Goal: Task Accomplishment & Management: Use online tool/utility

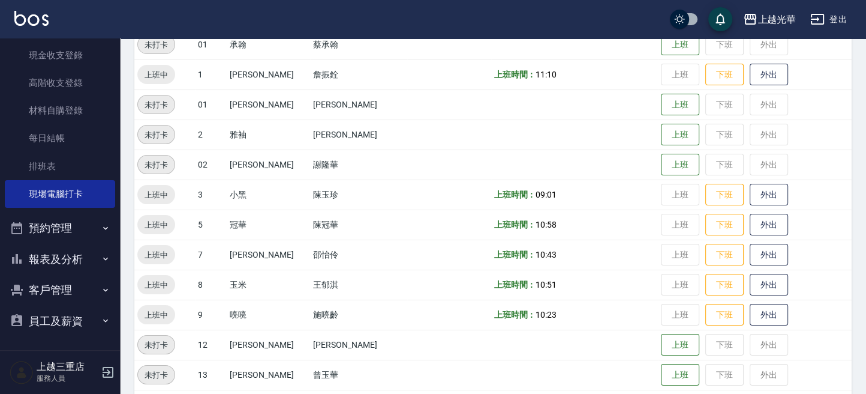
scroll to position [324, 0]
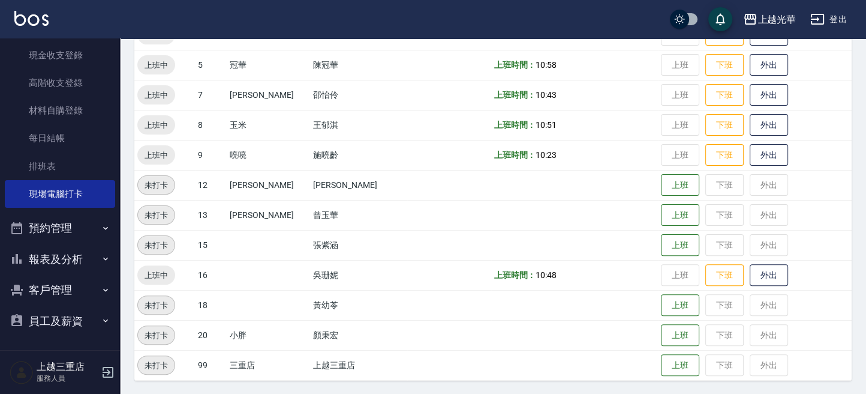
drag, startPoint x: 73, startPoint y: 283, endPoint x: 70, endPoint y: 289, distance: 6.5
click at [71, 283] on button "客戶管理" at bounding box center [60, 289] width 110 height 31
click at [71, 316] on link "客戶列表" at bounding box center [60, 324] width 110 height 28
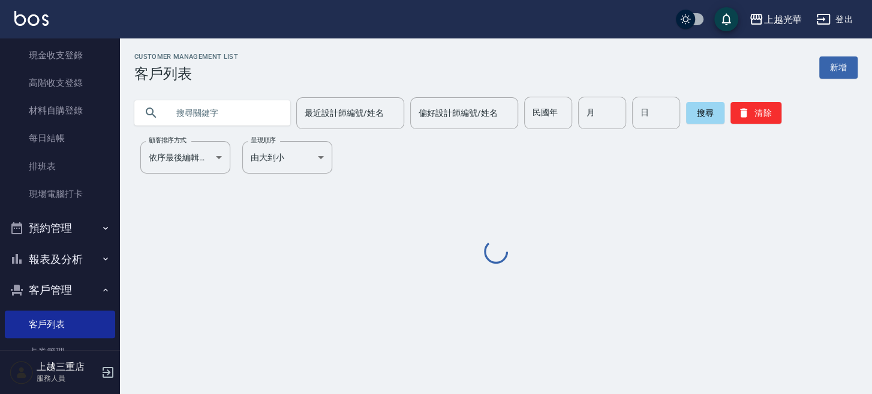
drag, startPoint x: 221, startPoint y: 101, endPoint x: 213, endPoint y: 109, distance: 10.6
click at [220, 103] on input "text" at bounding box center [224, 113] width 113 height 32
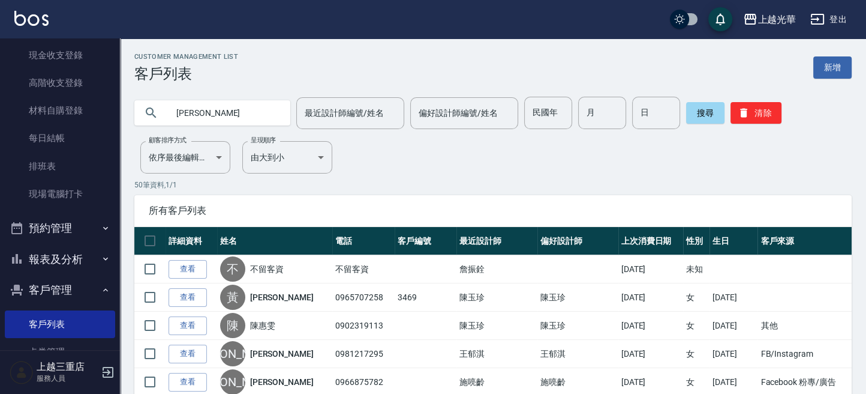
type input "[PERSON_NAME]"
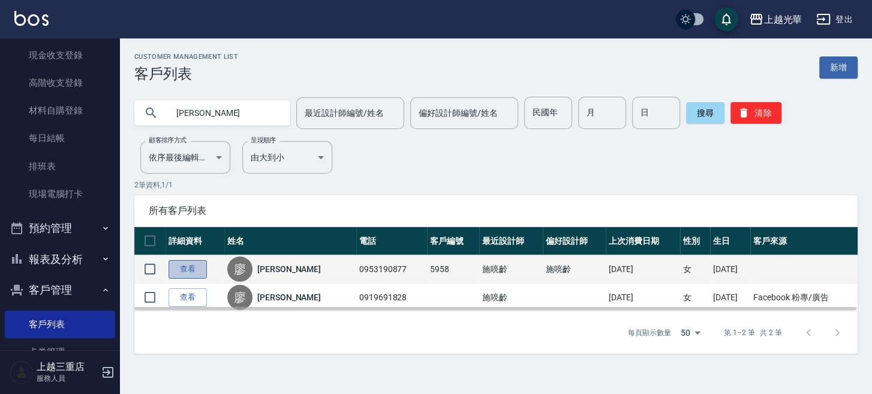
click at [179, 274] on link "查看" at bounding box center [188, 269] width 38 height 19
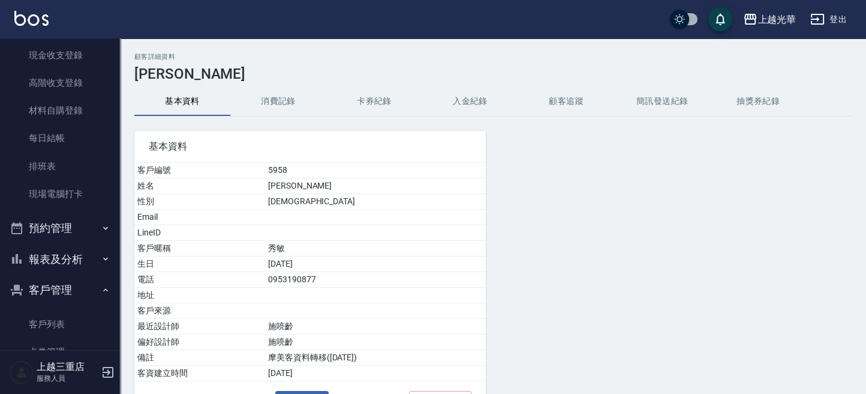
click at [278, 112] on button "消費記錄" at bounding box center [278, 101] width 96 height 29
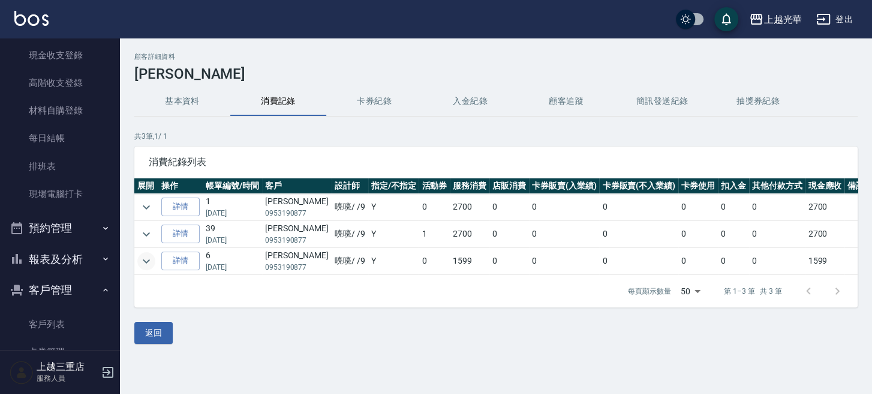
click at [142, 260] on icon "expand row" at bounding box center [146, 261] width 14 height 14
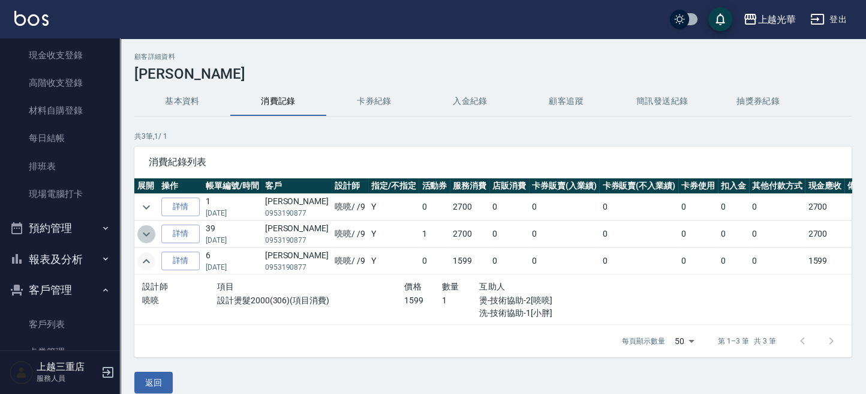
click at [146, 234] on icon "expand row" at bounding box center [146, 234] width 7 height 4
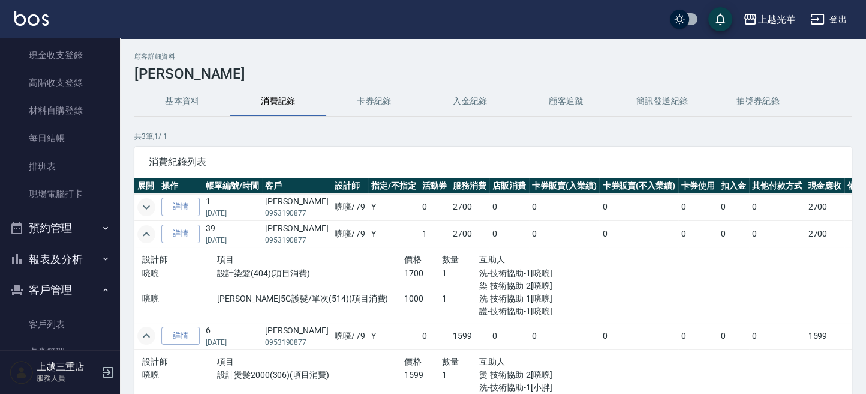
click at [143, 205] on icon "expand row" at bounding box center [146, 207] width 7 height 4
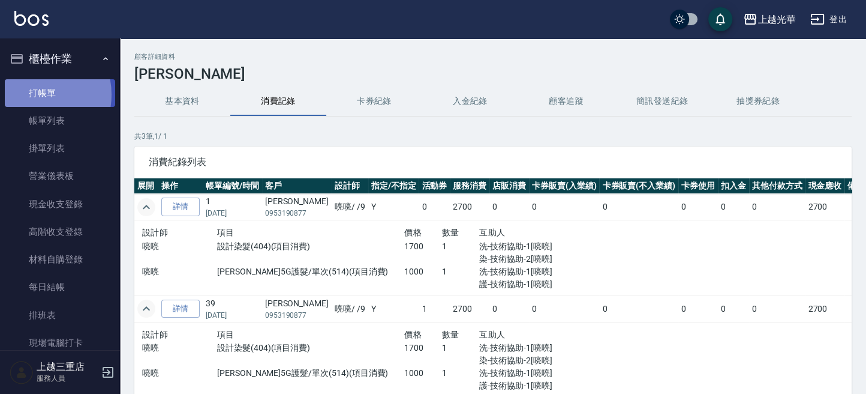
click at [30, 94] on link "打帳單" at bounding box center [60, 93] width 110 height 28
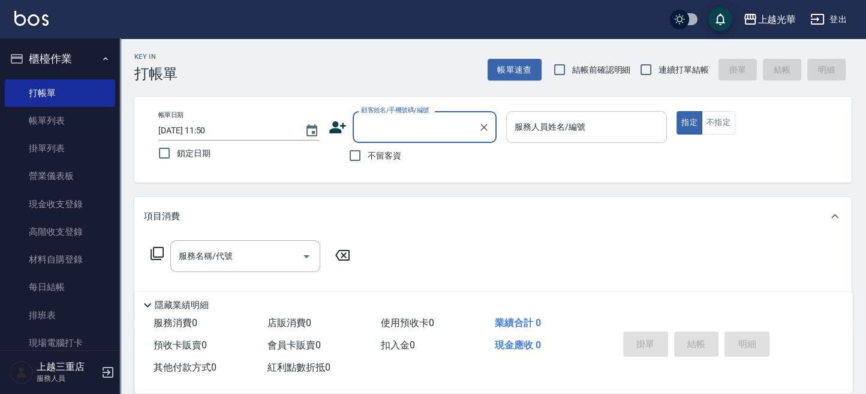
click at [611, 131] on input "服務人員姓名/編號" at bounding box center [587, 126] width 150 height 21
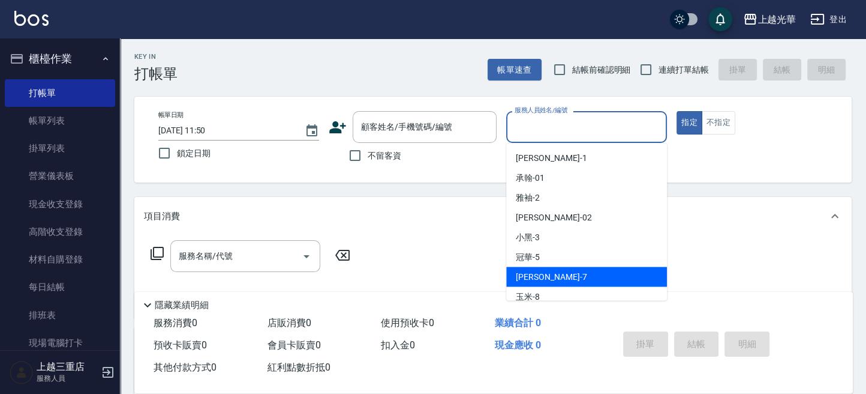
drag, startPoint x: 599, startPoint y: 278, endPoint x: 666, endPoint y: 125, distance: 167.7
click at [601, 273] on div "[PERSON_NAME] -7" at bounding box center [586, 276] width 161 height 20
type input "小紫-7"
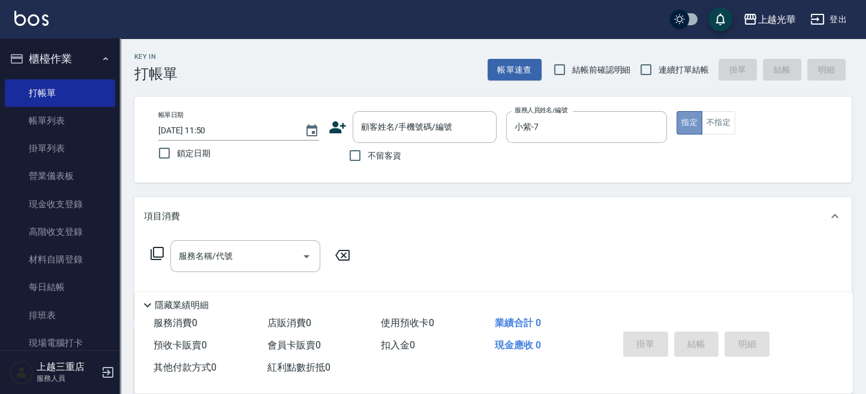
drag, startPoint x: 680, startPoint y: 124, endPoint x: 578, endPoint y: 218, distance: 138.8
click at [680, 125] on button "指定" at bounding box center [690, 122] width 26 height 23
click at [271, 251] on input "服務名稱/代號" at bounding box center [236, 255] width 121 height 21
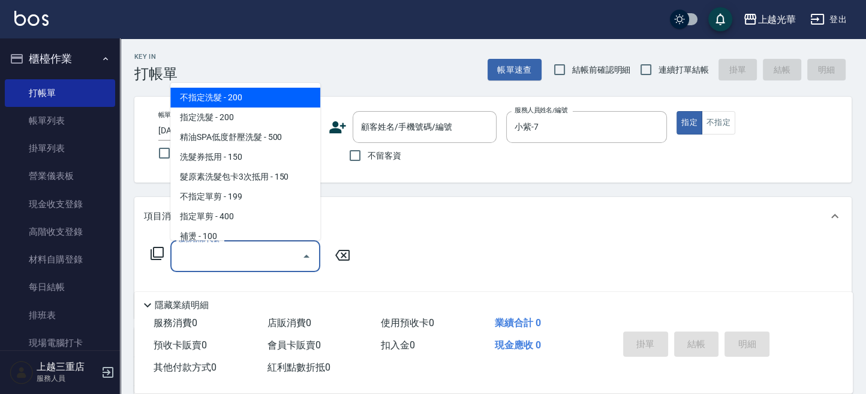
click at [275, 95] on span "不指定洗髮 - 200" at bounding box center [245, 98] width 150 height 20
type input "不指定洗髮(101)"
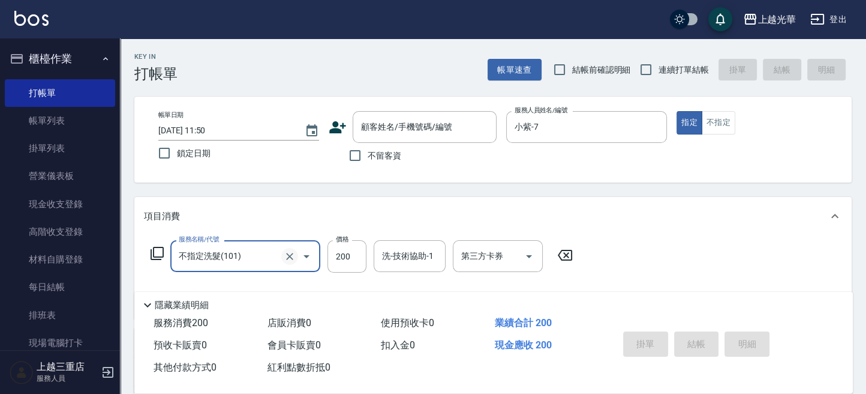
click at [286, 254] on icon "Clear" at bounding box center [290, 256] width 12 height 12
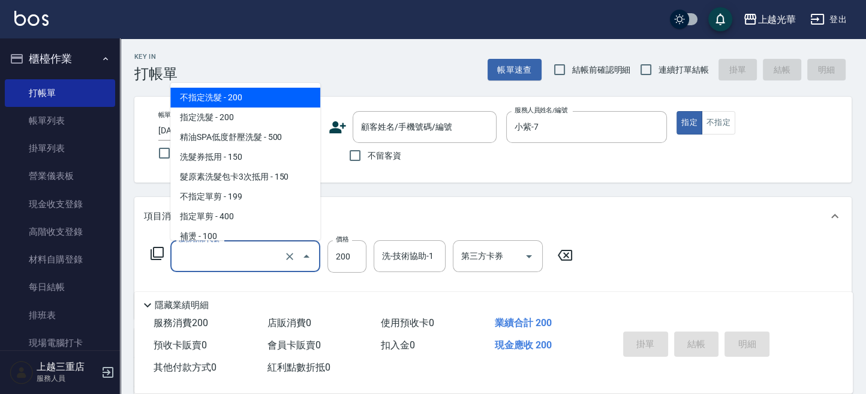
click at [259, 250] on input "服務名稱/代號" at bounding box center [229, 255] width 106 height 21
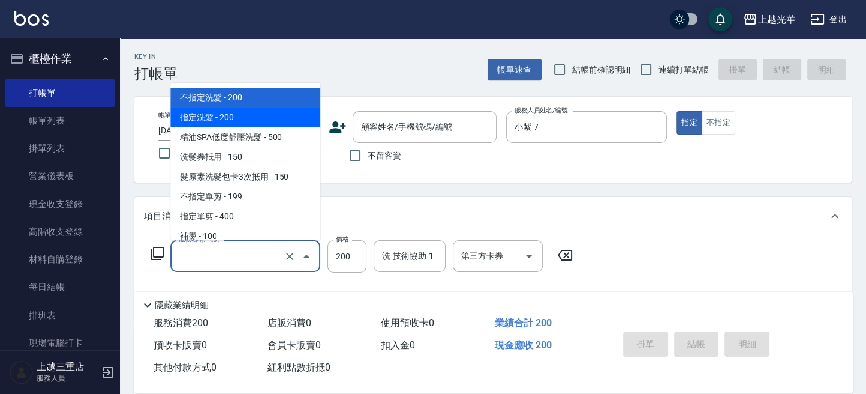
drag, startPoint x: 245, startPoint y: 122, endPoint x: 265, endPoint y: 151, distance: 34.9
click at [246, 124] on span "指定洗髮 - 200" at bounding box center [245, 117] width 150 height 20
type input "指定洗髮(102)"
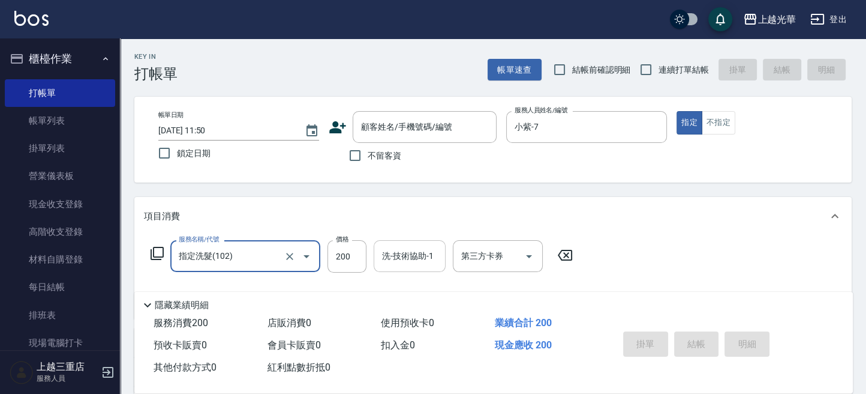
click at [403, 254] on div "洗-技術協助-1 洗-技術協助-1" at bounding box center [410, 256] width 72 height 32
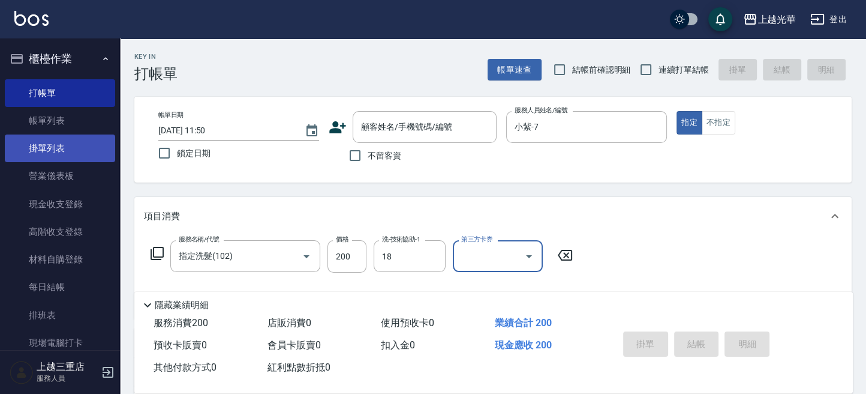
type input "[PERSON_NAME]-18"
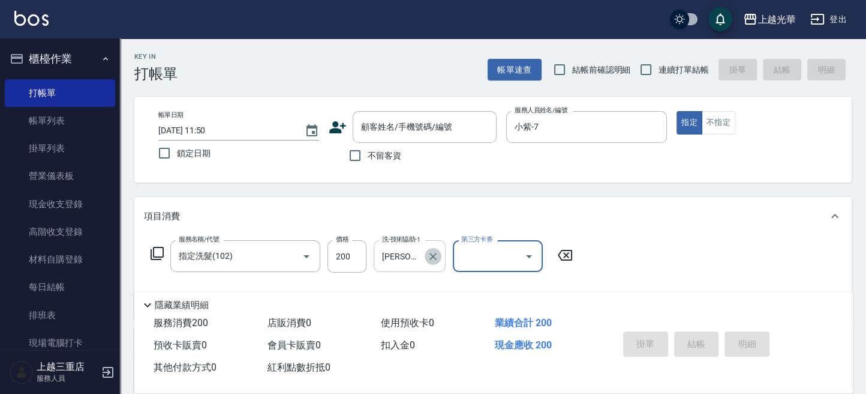
click at [434, 251] on icon "Clear" at bounding box center [433, 256] width 12 height 12
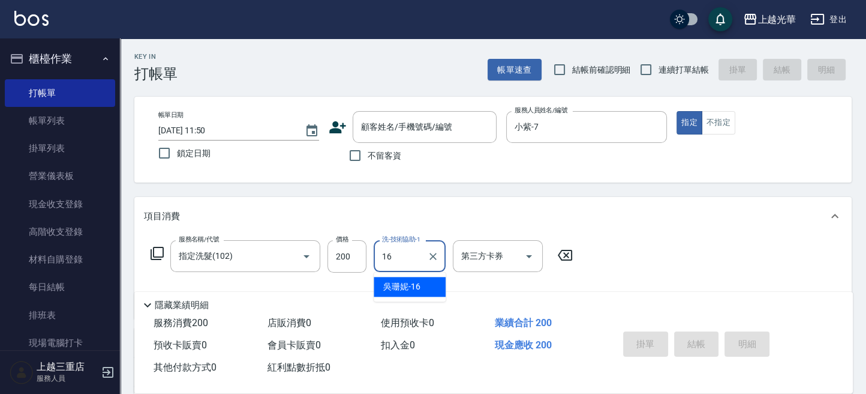
type input "[PERSON_NAME]-16"
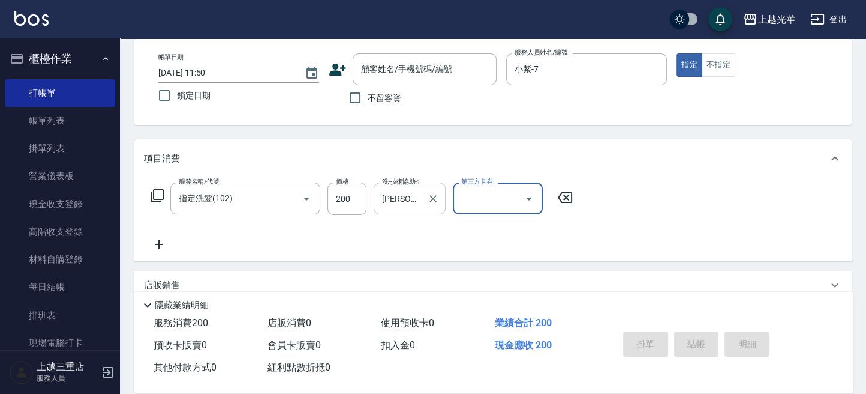
scroll to position [80, 0]
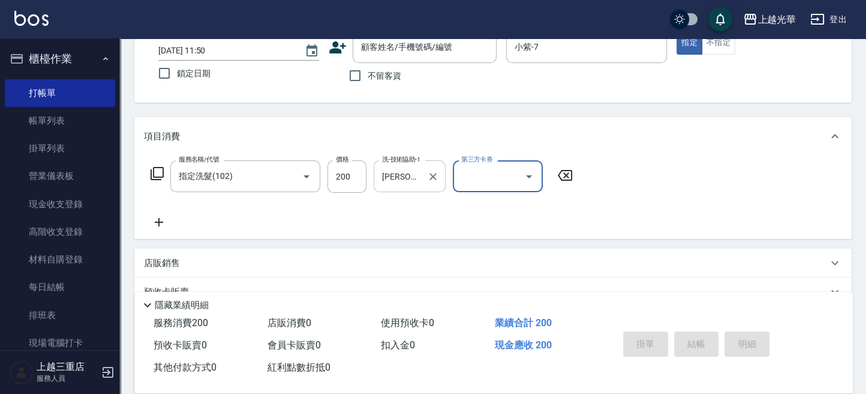
click at [151, 220] on icon at bounding box center [159, 222] width 30 height 14
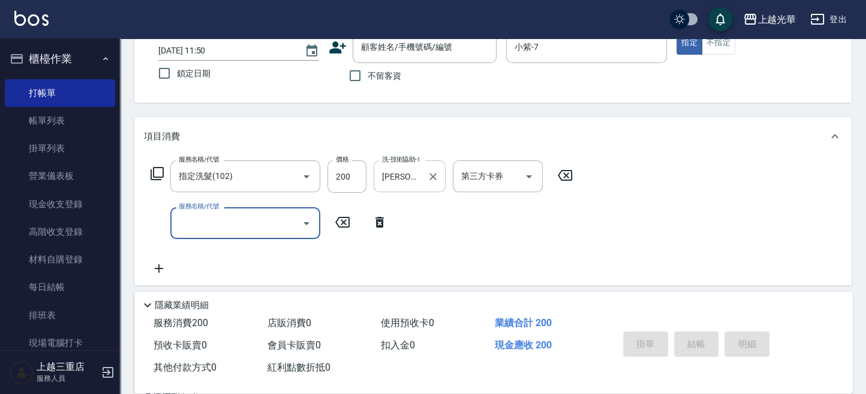
click at [196, 216] on input "服務名稱/代號" at bounding box center [236, 222] width 121 height 21
type input "指定單剪(203)"
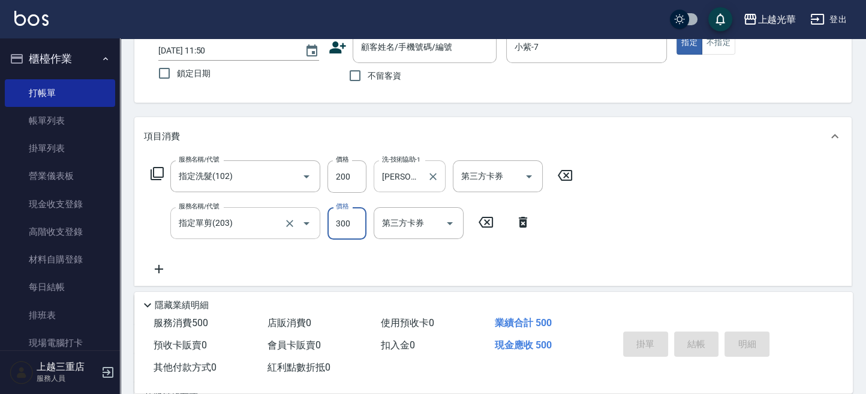
type input "300"
click at [765, 199] on div "服務名稱/代號 指定洗髮(102) 服務名稱/代號 價格 200 價格 洗-技術協助-1 [PERSON_NAME]-16 洗-技術協助-1 第三方卡券 第三…" at bounding box center [493, 220] width 718 height 130
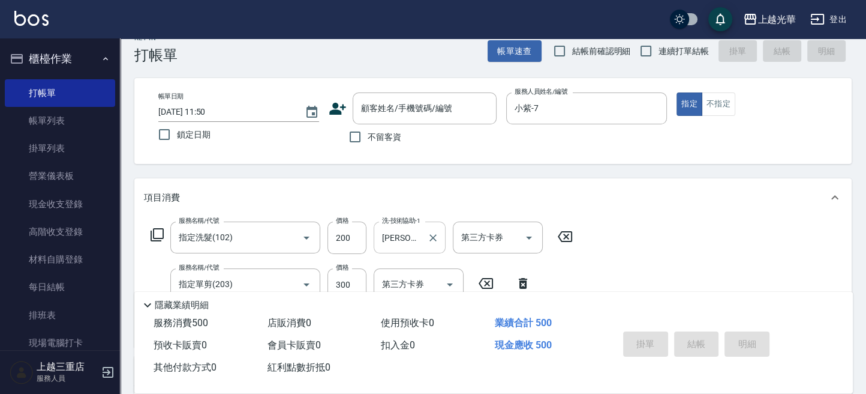
scroll to position [0, 0]
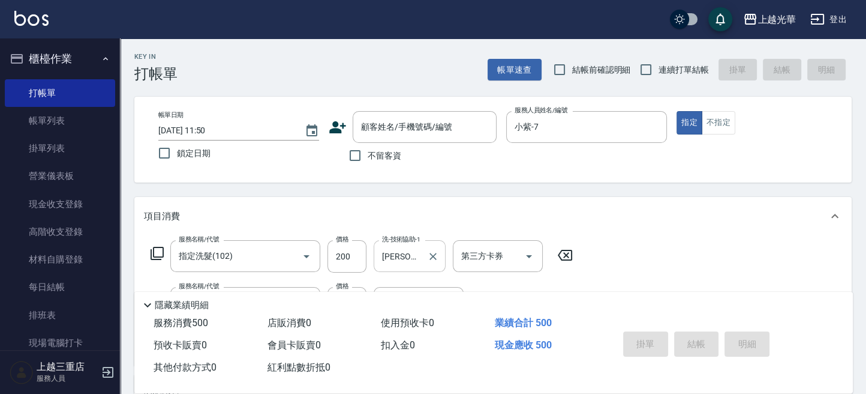
click at [368, 150] on span "不留客資" at bounding box center [385, 155] width 34 height 13
click at [368, 150] on input "不留客資" at bounding box center [355, 155] width 25 height 25
checkbox input "true"
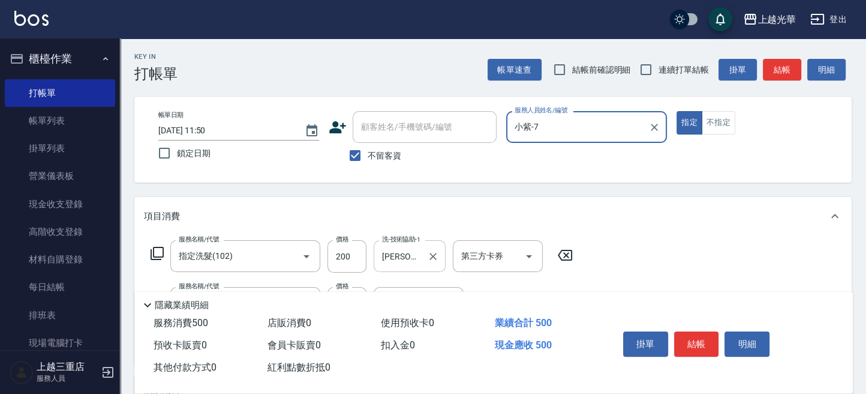
scroll to position [160, 0]
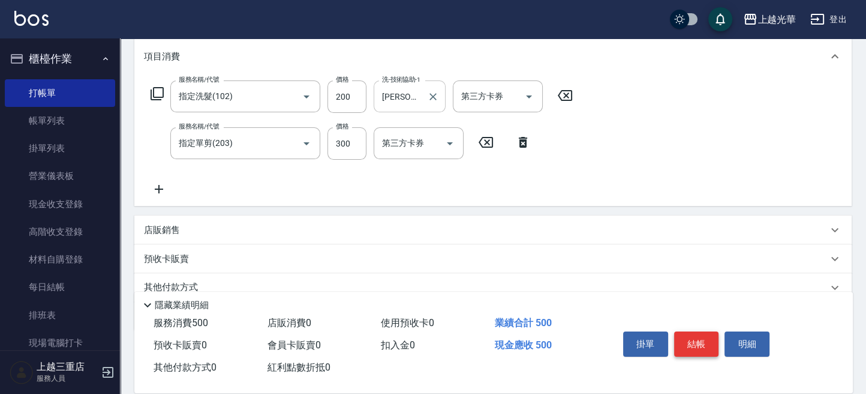
click at [701, 340] on button "結帳" at bounding box center [696, 343] width 45 height 25
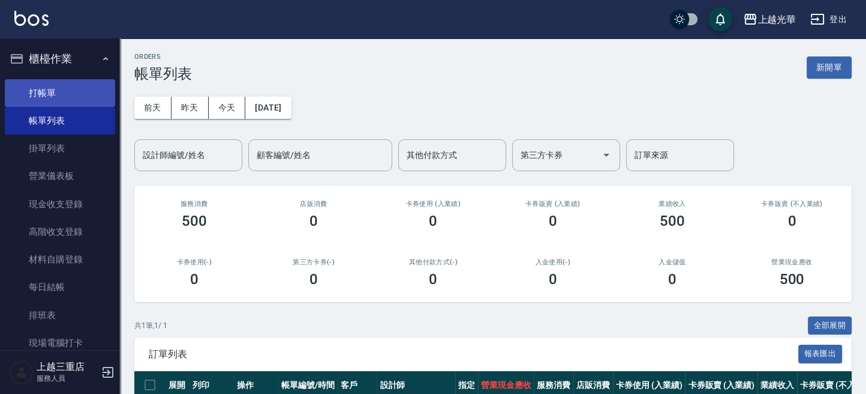
click at [65, 98] on link "打帳單" at bounding box center [60, 93] width 110 height 28
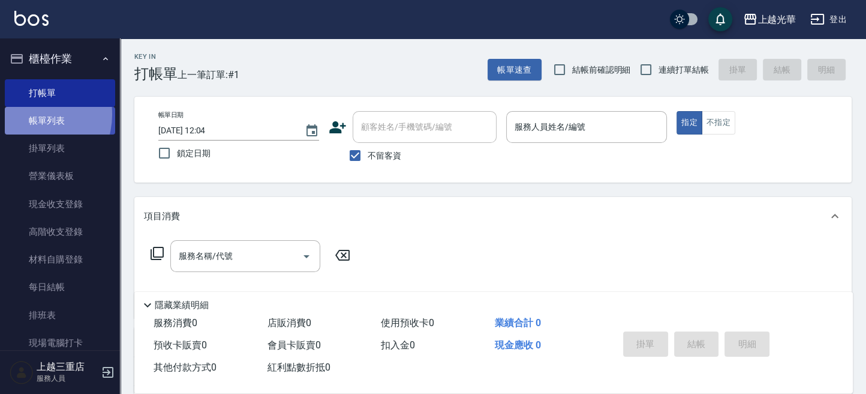
click at [31, 115] on link "帳單列表" at bounding box center [60, 121] width 110 height 28
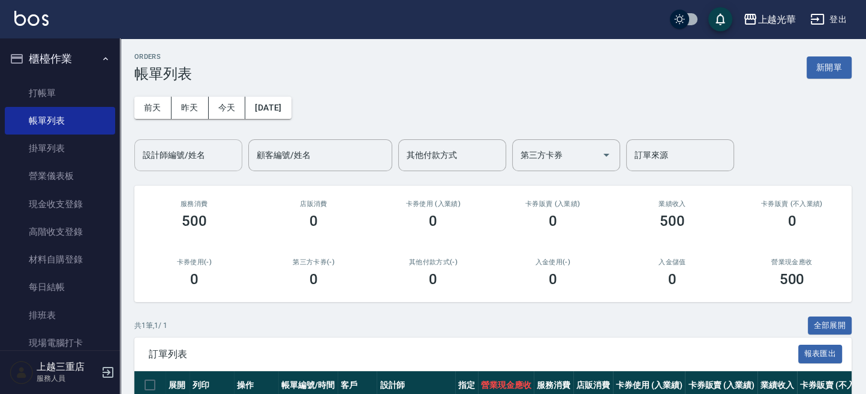
click at [196, 158] on input "設計師編號/姓名" at bounding box center [188, 155] width 97 height 21
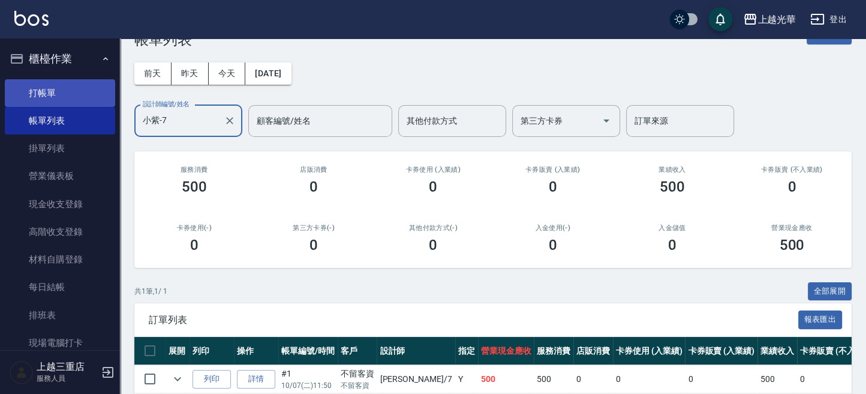
scroll to position [12, 0]
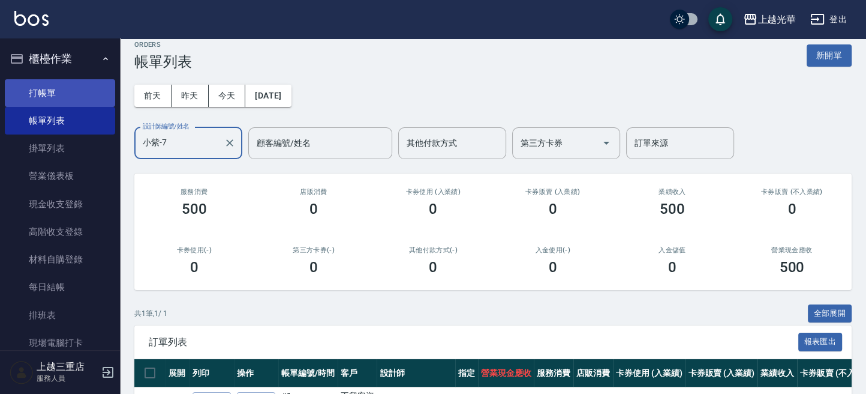
type input "小紫-7"
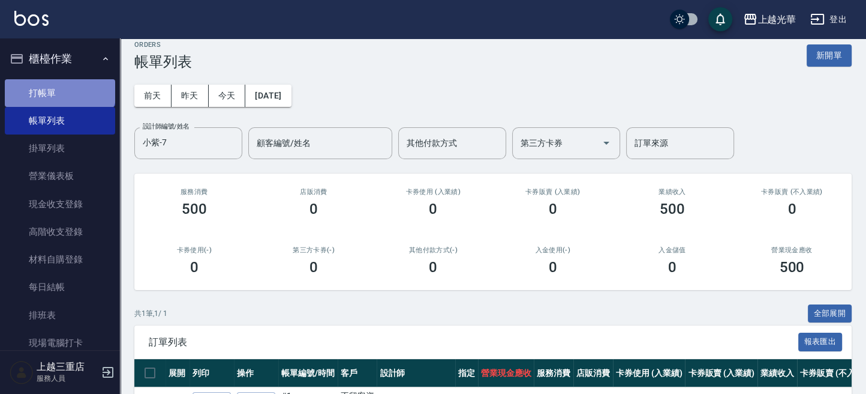
click at [59, 83] on link "打帳單" at bounding box center [60, 93] width 110 height 28
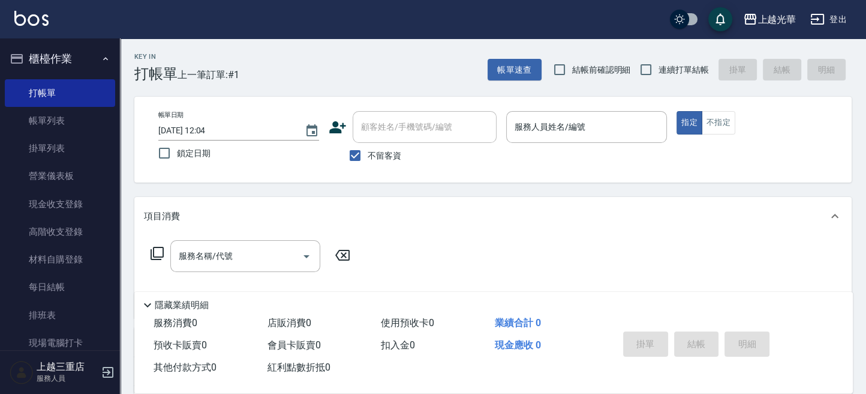
click at [395, 151] on span "不留客資" at bounding box center [385, 155] width 34 height 13
click at [368, 151] on input "不留客資" at bounding box center [355, 155] width 25 height 25
checkbox input "false"
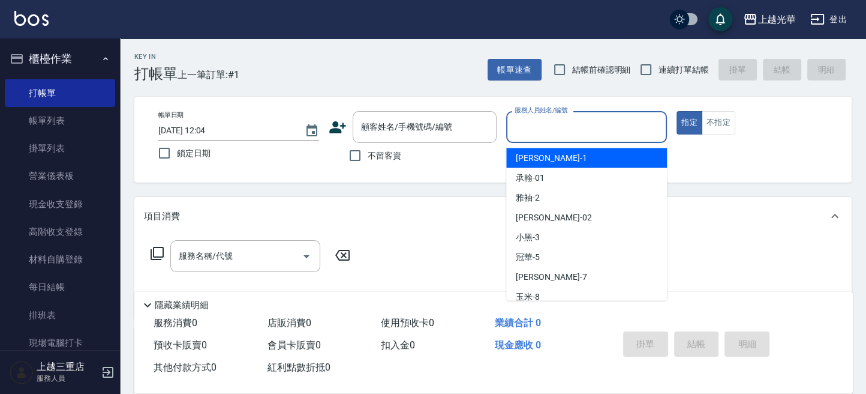
click at [542, 125] on input "服務人員姓名/編號" at bounding box center [587, 126] width 150 height 21
type input "小黑-3"
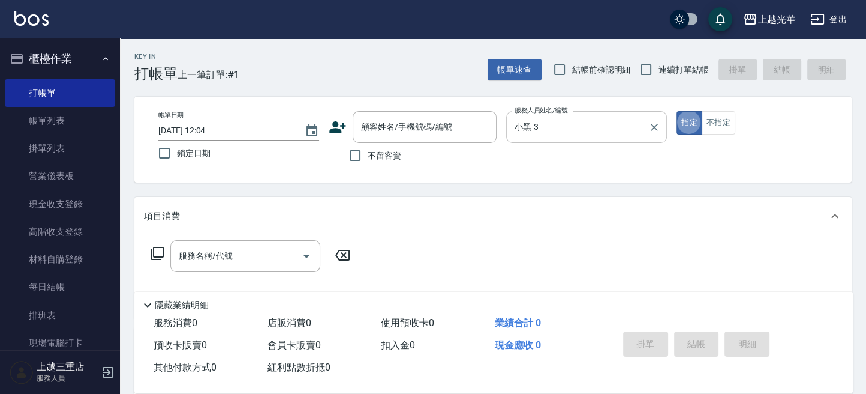
type button "true"
click at [710, 125] on button "不指定" at bounding box center [719, 122] width 34 height 23
click at [266, 239] on div "服務名稱/代號 服務名稱/代號" at bounding box center [493, 276] width 718 height 83
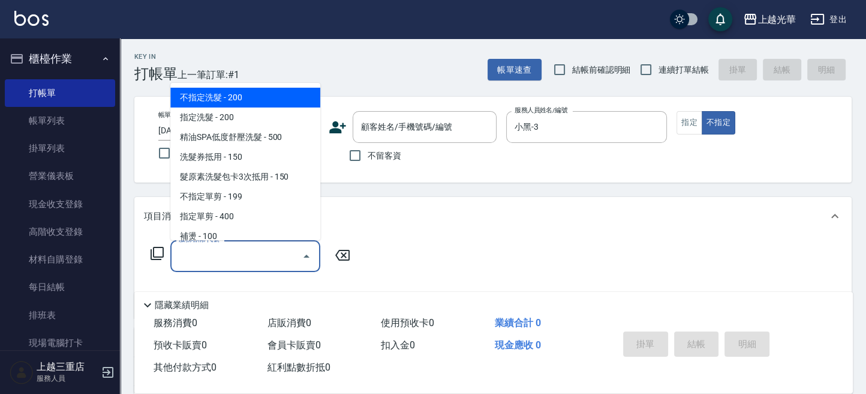
click at [263, 249] on input "服務名稱/代號" at bounding box center [236, 255] width 121 height 21
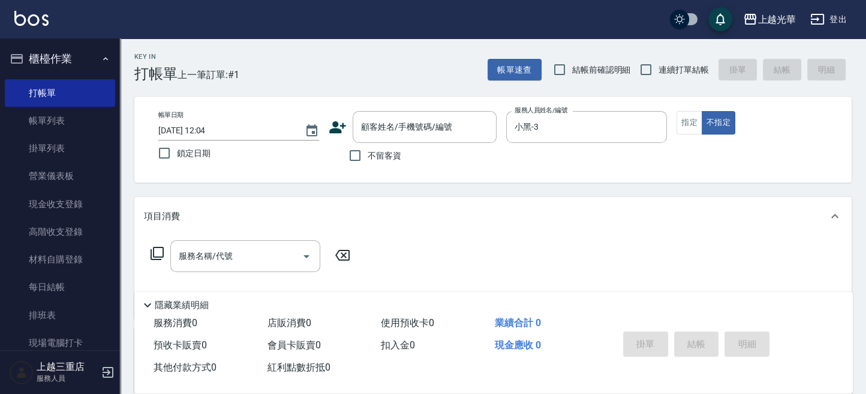
click at [562, 155] on p at bounding box center [586, 149] width 161 height 13
click at [218, 251] on input "服務名稱/代號" at bounding box center [236, 255] width 121 height 21
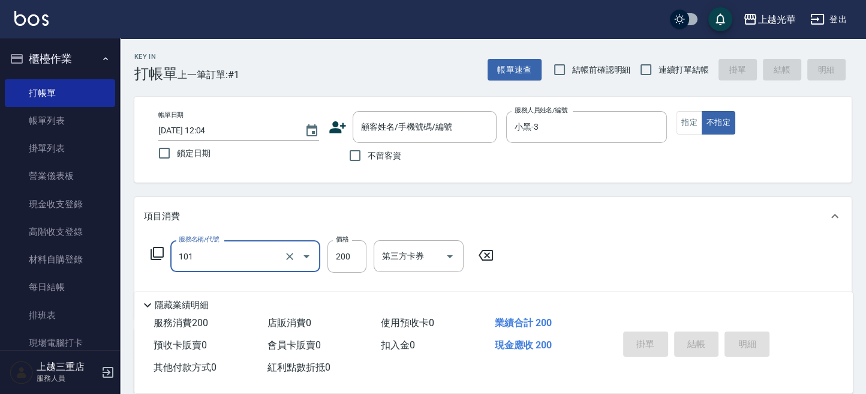
type input "不指定洗髮(101)"
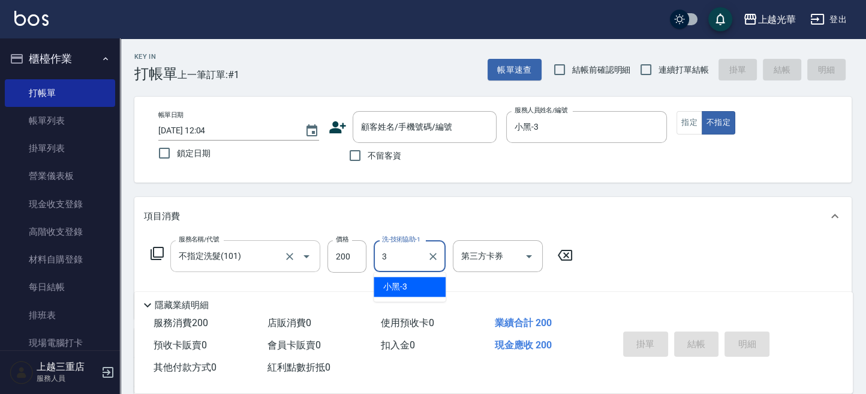
type input "小黑-3"
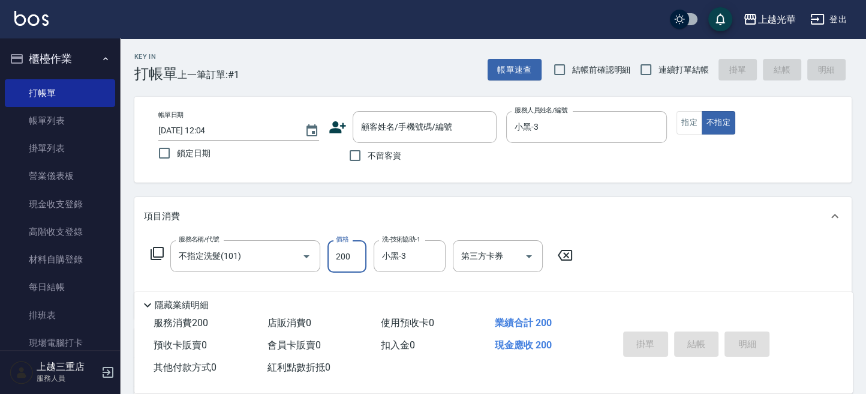
click at [359, 262] on input "200" at bounding box center [347, 256] width 39 height 32
type input "220"
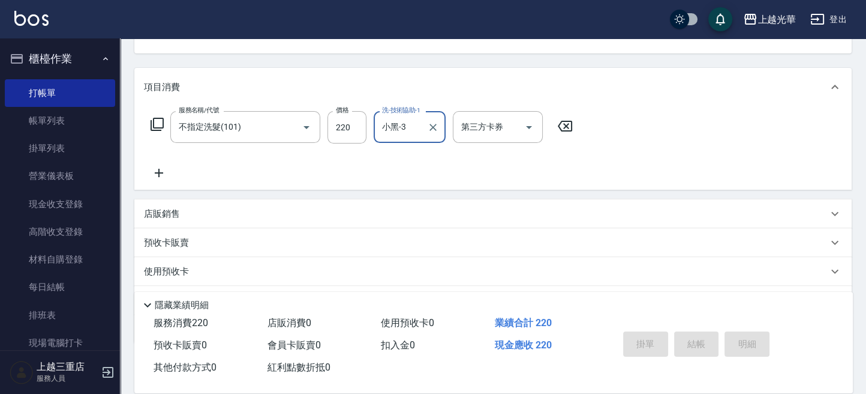
scroll to position [160, 0]
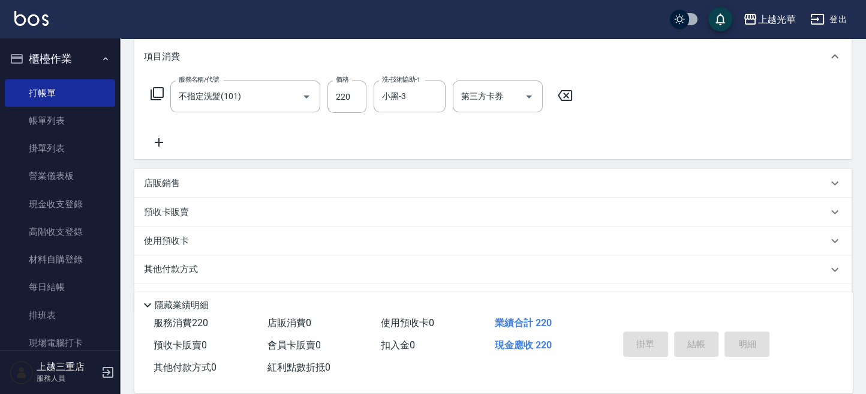
click at [167, 145] on icon at bounding box center [159, 142] width 30 height 14
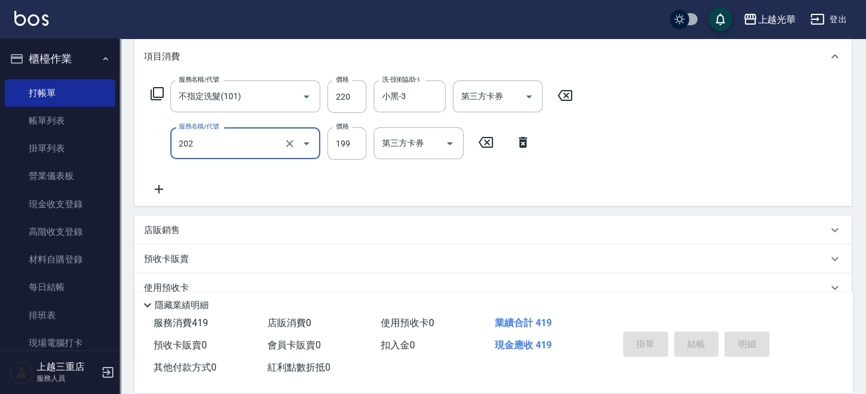
type input "不指定單剪(202)"
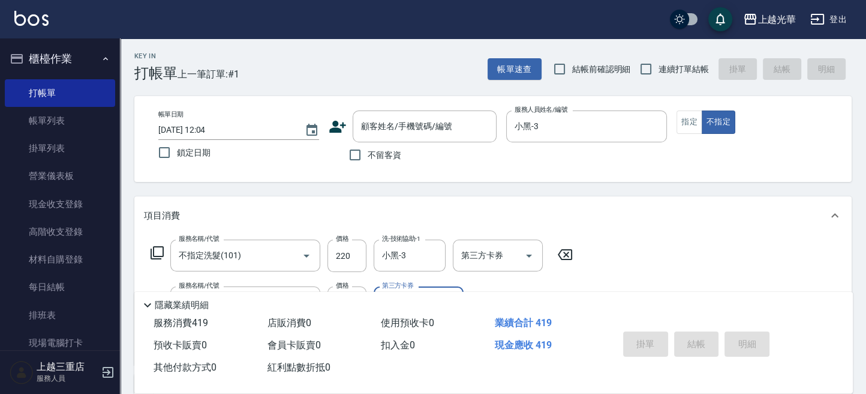
scroll to position [0, 0]
click at [368, 151] on span "不留客資" at bounding box center [385, 155] width 34 height 13
click at [368, 151] on input "不留客資" at bounding box center [355, 155] width 25 height 25
checkbox input "true"
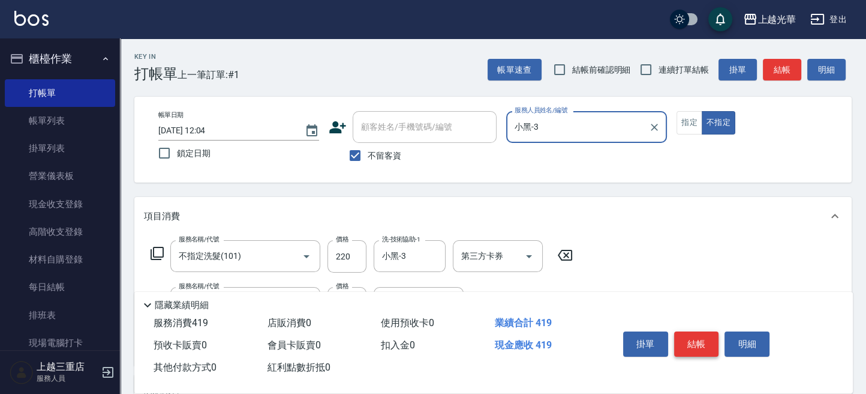
click at [688, 343] on button "結帳" at bounding box center [696, 343] width 45 height 25
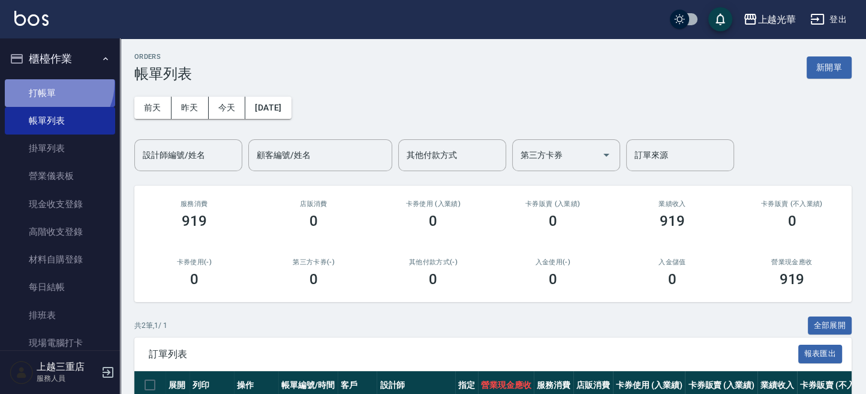
click at [53, 83] on link "打帳單" at bounding box center [60, 93] width 110 height 28
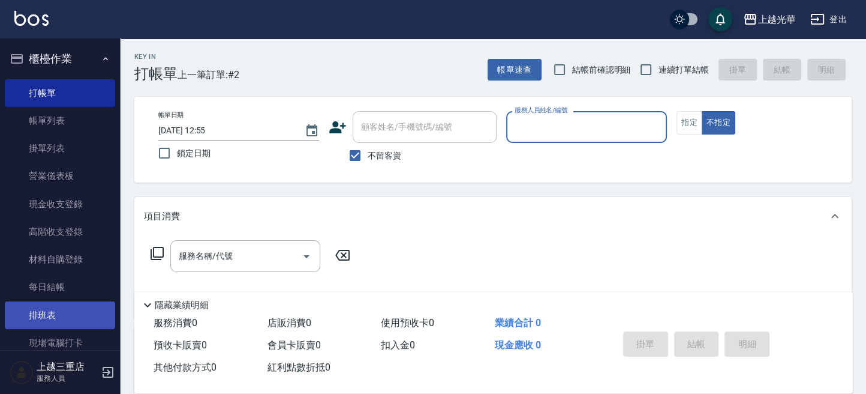
scroll to position [80, 0]
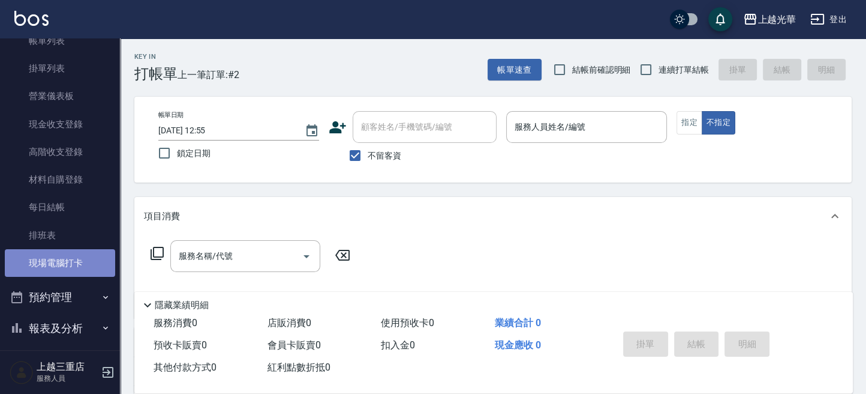
click at [79, 268] on link "現場電腦打卡" at bounding box center [60, 263] width 110 height 28
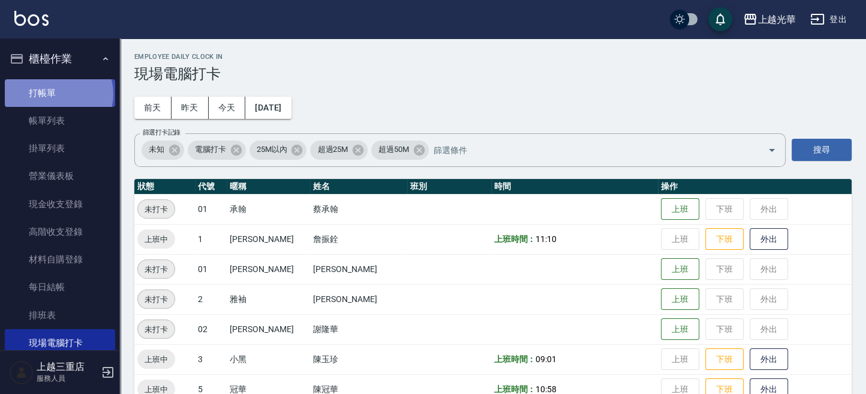
click at [58, 94] on link "打帳單" at bounding box center [60, 93] width 110 height 28
